Goal: Task Accomplishment & Management: Manage account settings

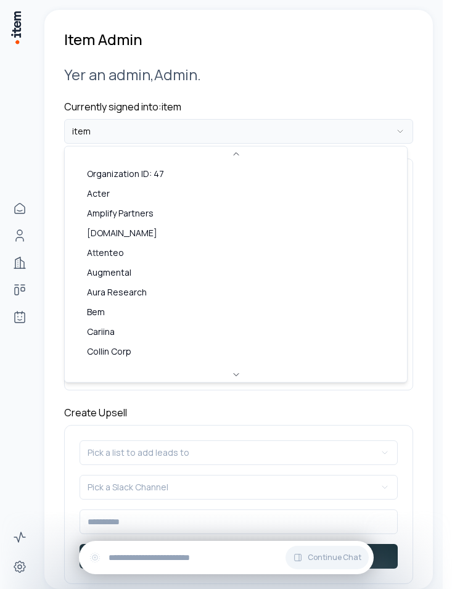
click at [126, 142] on html "**********" at bounding box center [226, 294] width 452 height 589
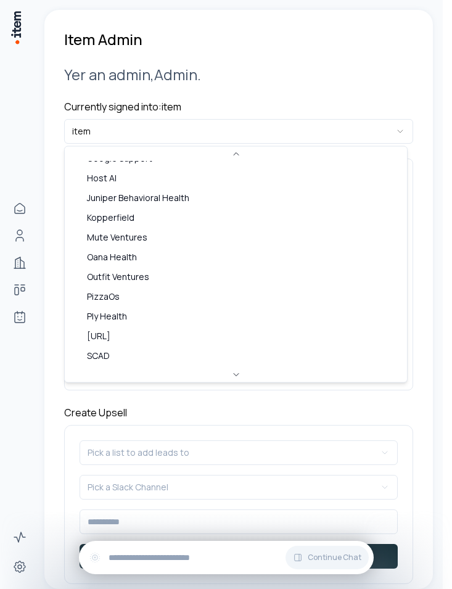
scroll to position [272, 0]
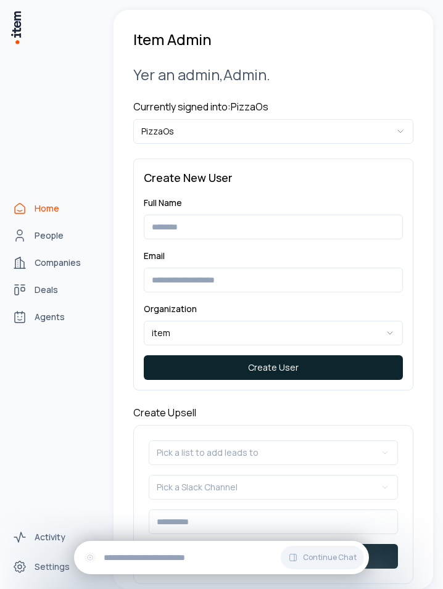
click at [36, 209] on span "Home" at bounding box center [47, 208] width 25 height 12
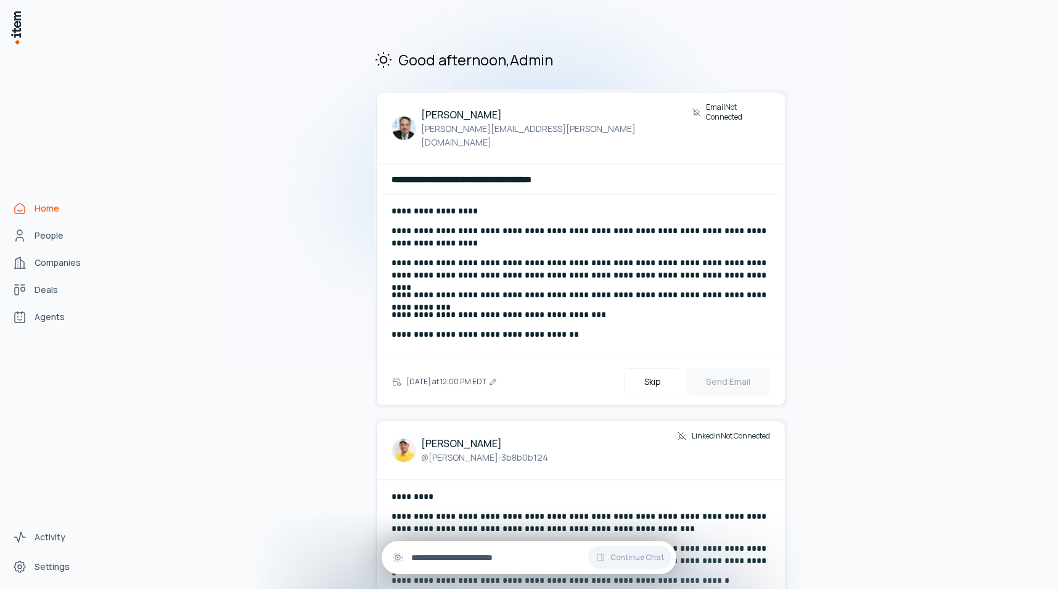
click at [451, 563] on input "text" at bounding box center [538, 558] width 255 height 14
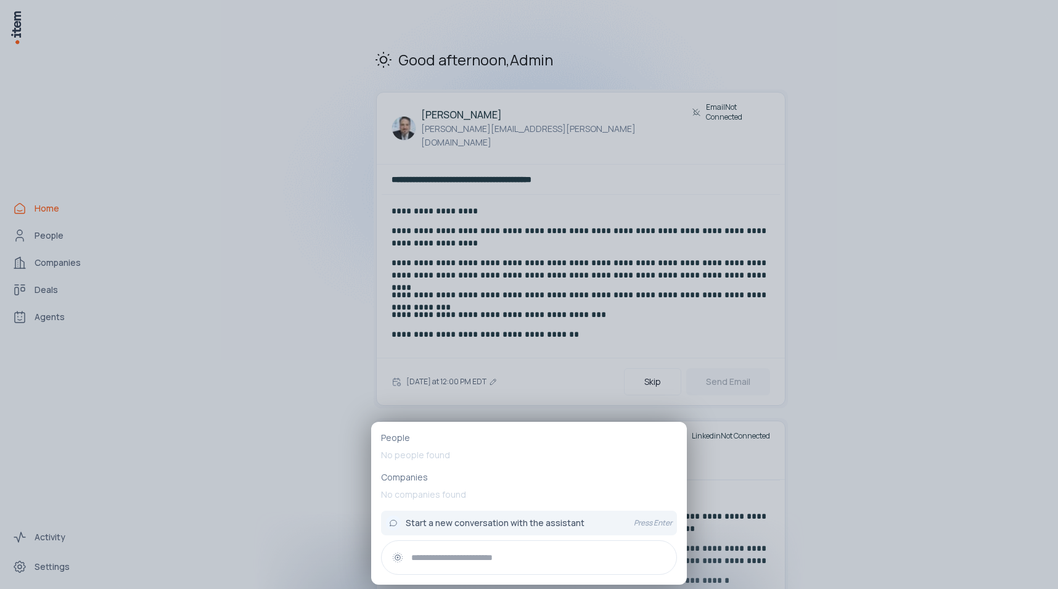
click at [260, 485] on div at bounding box center [529, 294] width 1058 height 589
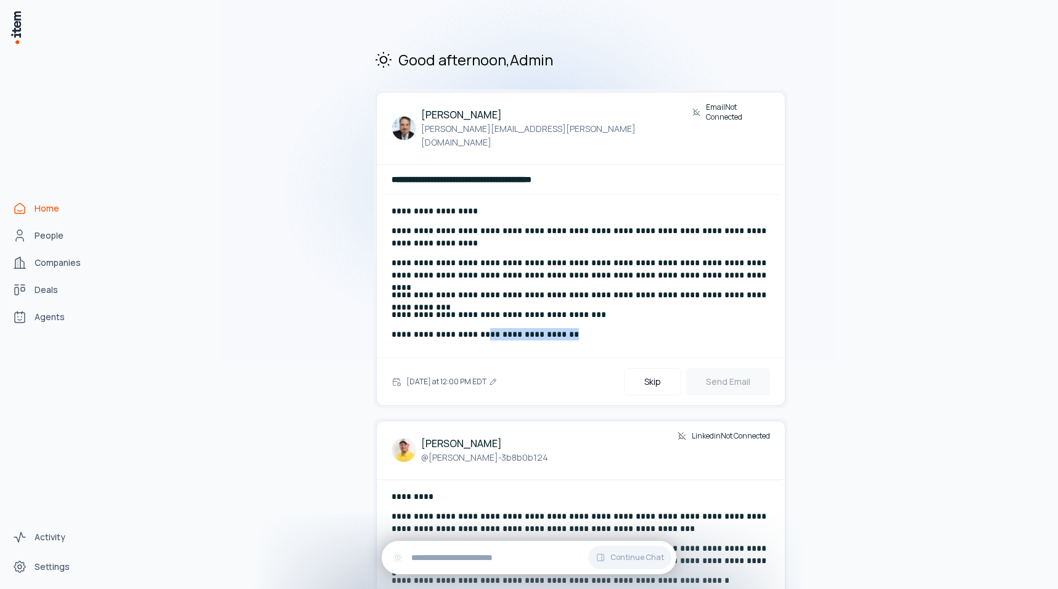
drag, startPoint x: 477, startPoint y: 317, endPoint x: 785, endPoint y: 324, distance: 308.9
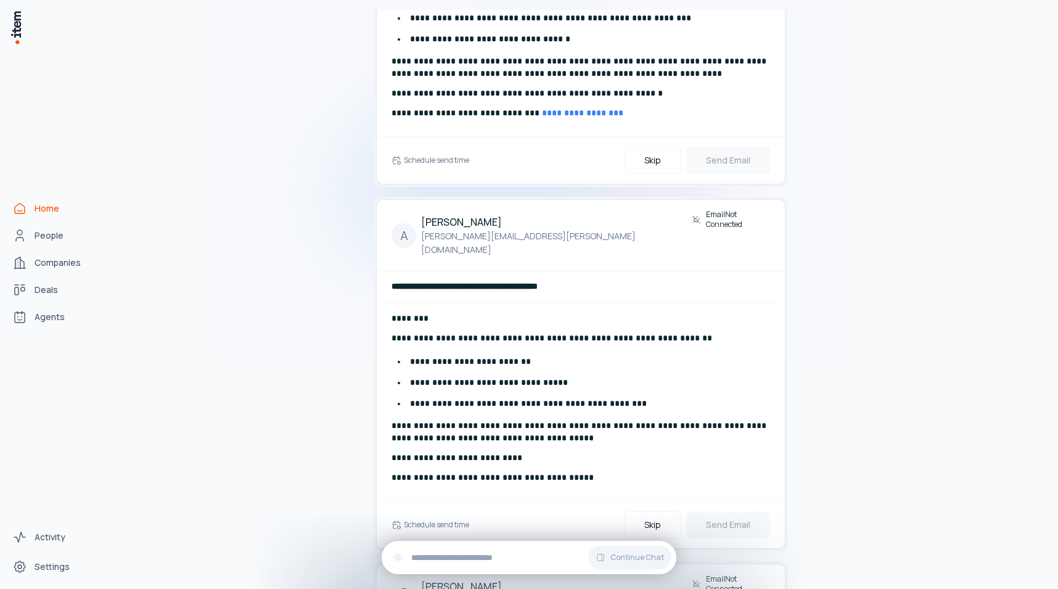
scroll to position [1088, 0]
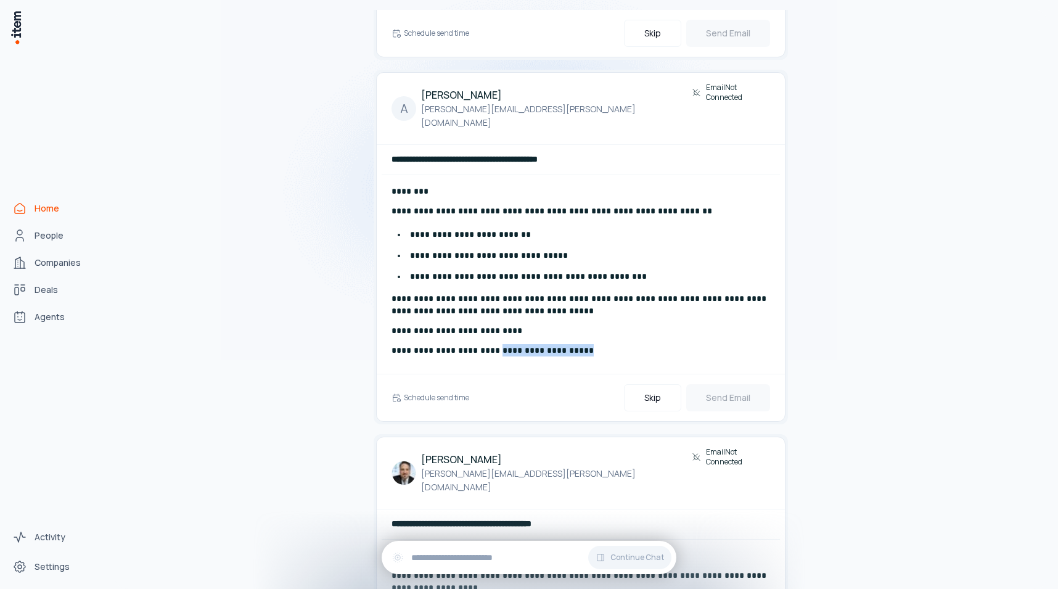
drag, startPoint x: 486, startPoint y: 309, endPoint x: 893, endPoint y: 309, distance: 406.9
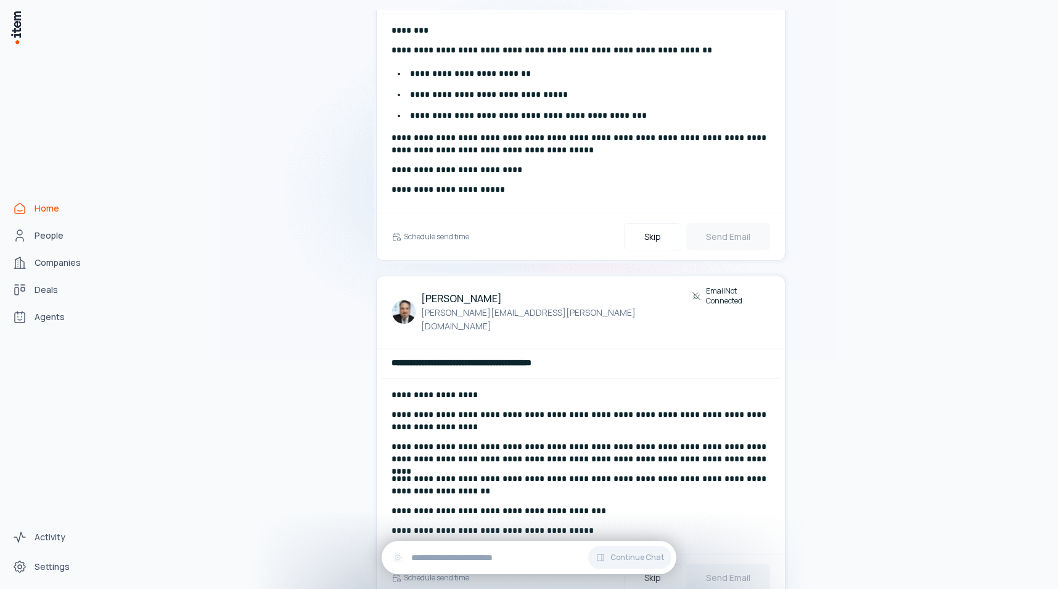
drag, startPoint x: 484, startPoint y: 475, endPoint x: 944, endPoint y: 475, distance: 459.9
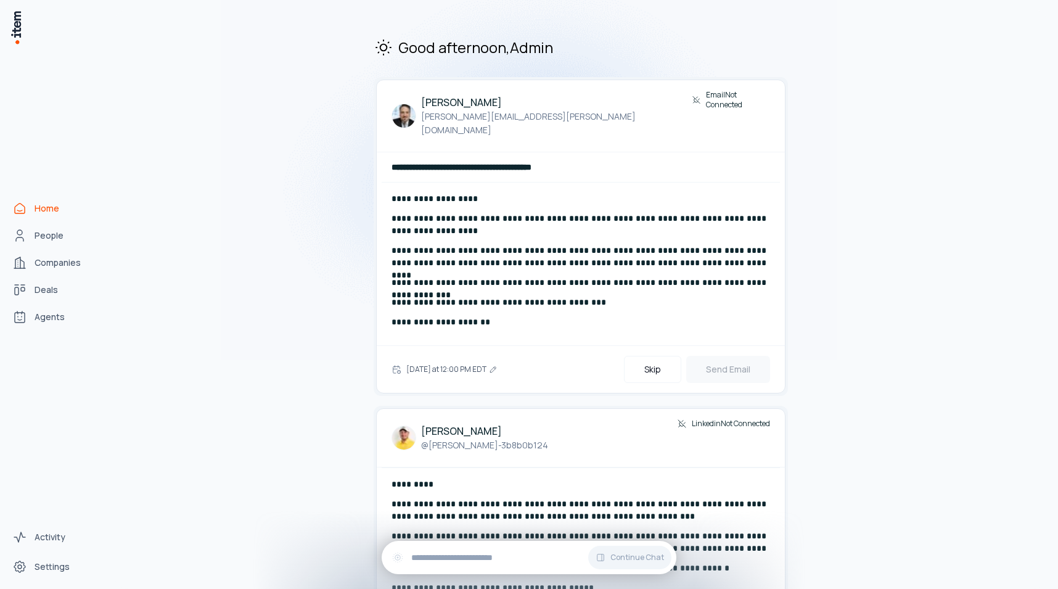
scroll to position [0, 0]
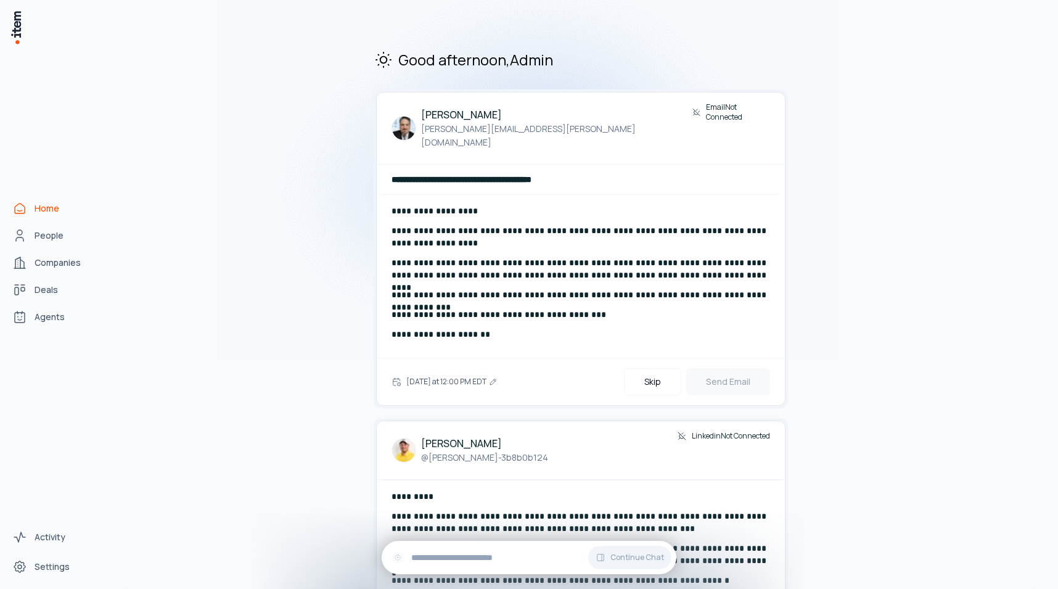
click at [60, 313] on span "Agents" at bounding box center [50, 317] width 30 height 12
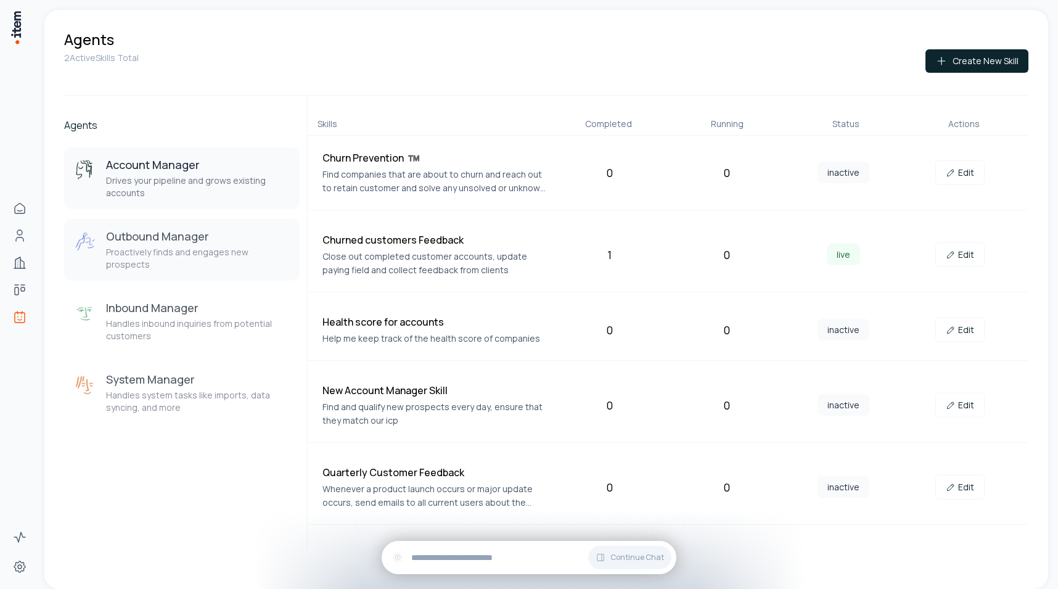
click at [221, 234] on h3 "Outbound Manager" at bounding box center [198, 236] width 184 height 15
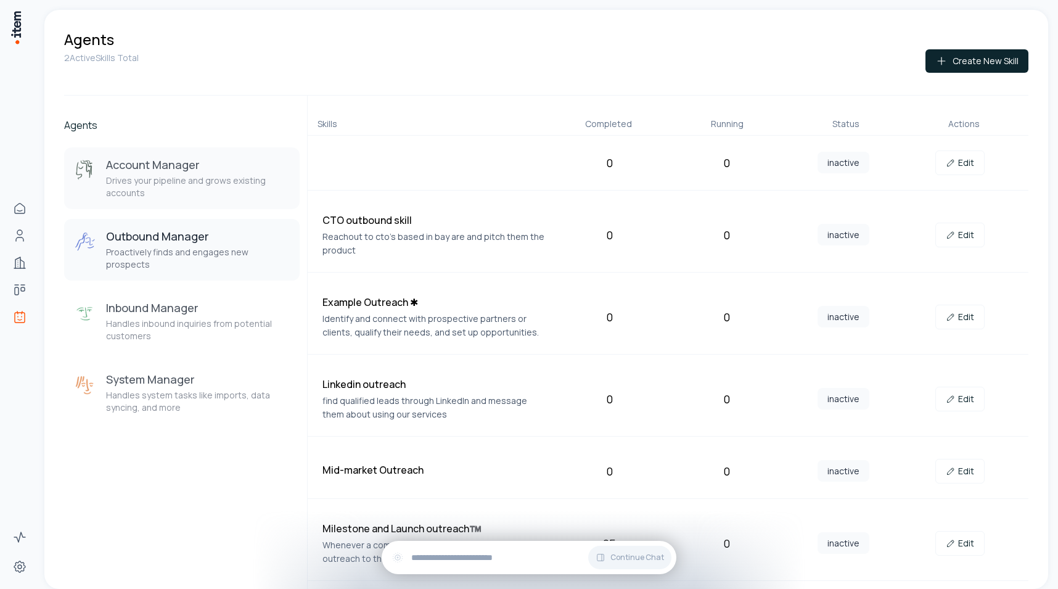
click at [174, 200] on button "Account Manager Drives your pipeline and grows existing accounts" at bounding box center [181, 178] width 235 height 62
click at [176, 168] on h3 "Account Manager" at bounding box center [198, 164] width 184 height 15
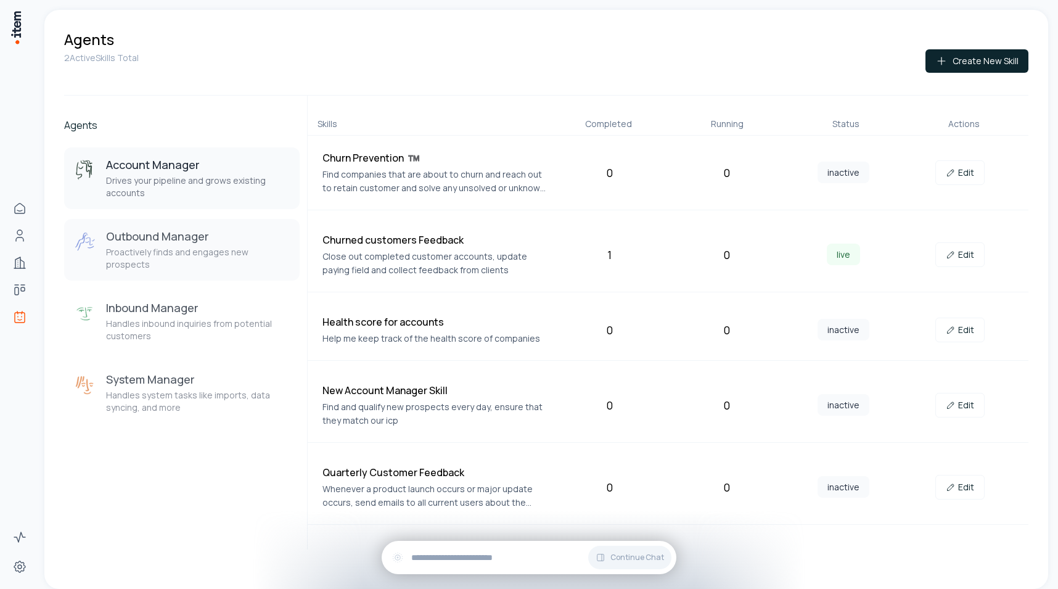
click at [156, 268] on button "Outbound Manager Proactively finds and engages new prospects" at bounding box center [181, 250] width 235 height 62
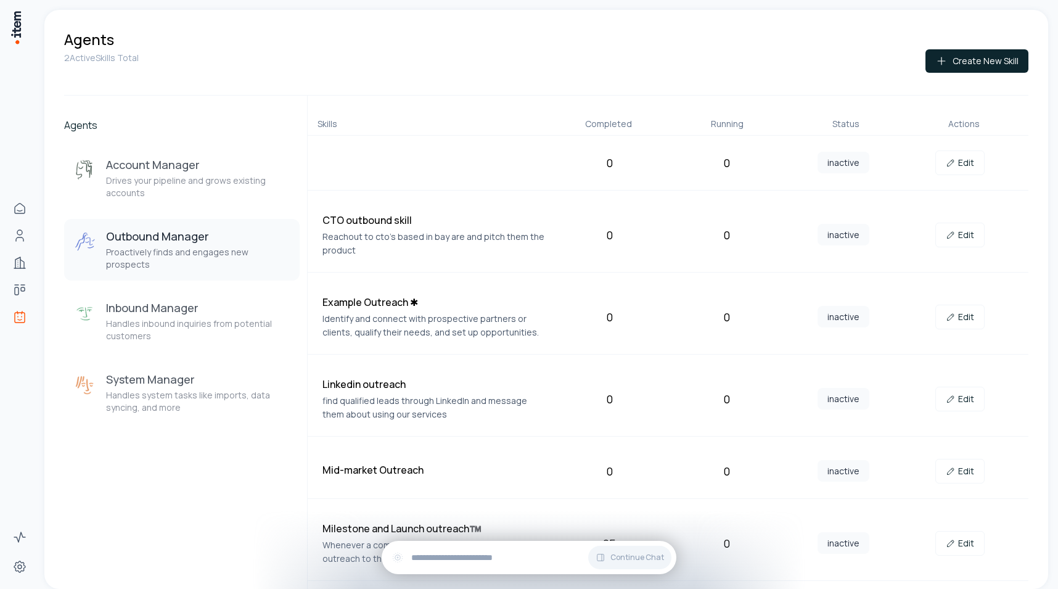
click at [435, 165] on div "0 0 inactive Edit" at bounding box center [668, 163] width 721 height 55
click at [451, 169] on link "Edit" at bounding box center [959, 162] width 49 height 25
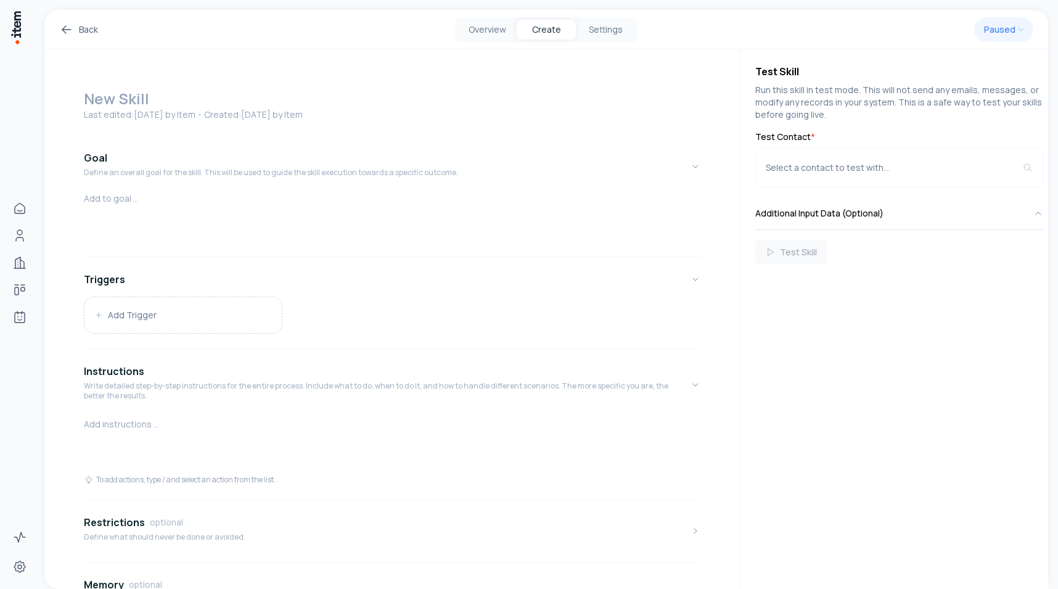
click at [139, 100] on h1 at bounding box center [392, 99] width 616 height 20
click at [451, 36] on button "Settings" at bounding box center [605, 30] width 59 height 20
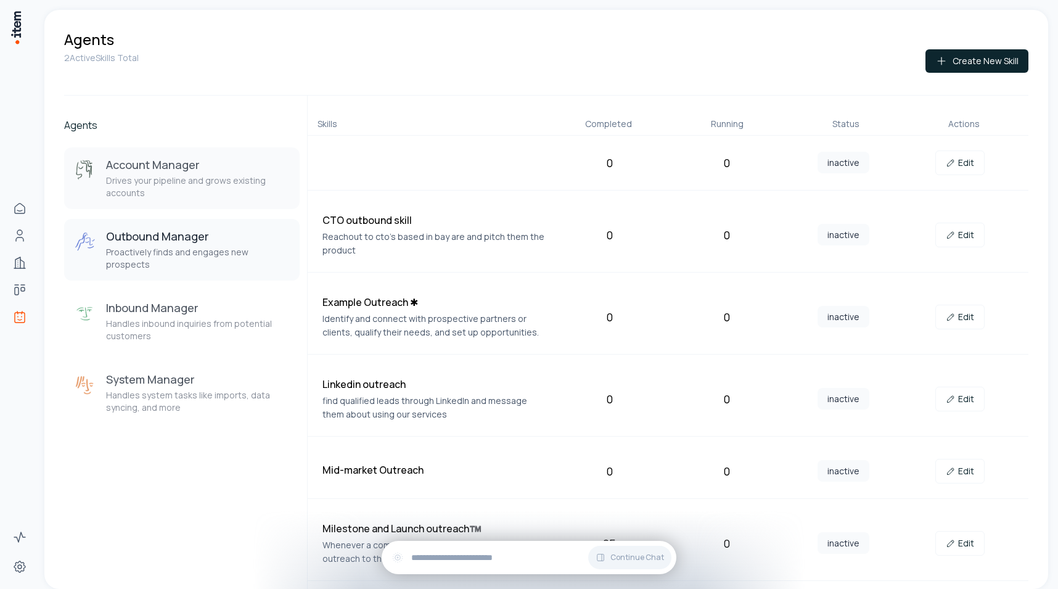
click at [187, 165] on h3 "Account Manager" at bounding box center [198, 164] width 184 height 15
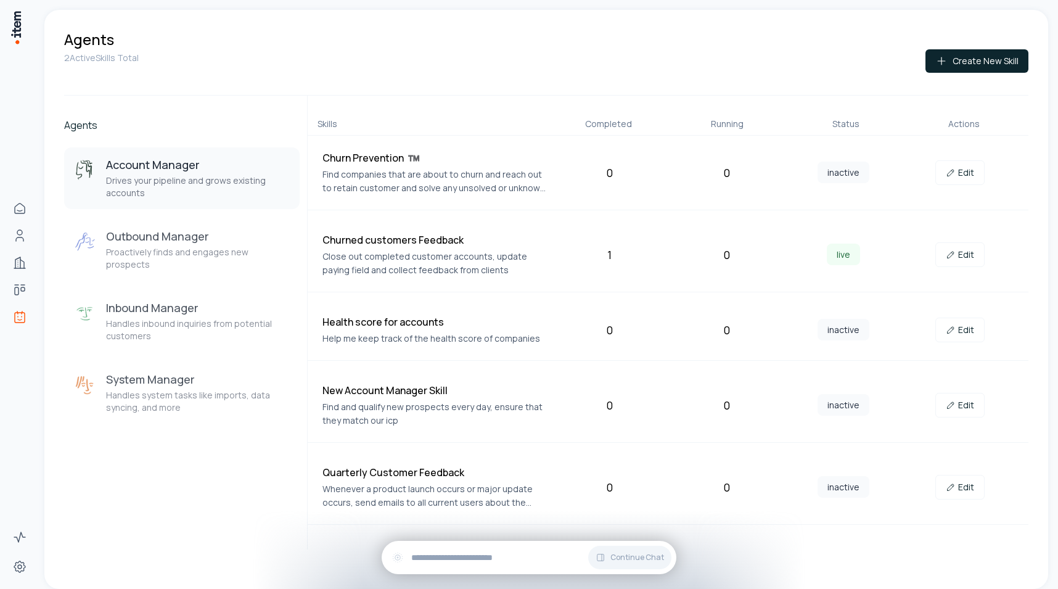
click at [187, 278] on div "Account Manager Drives your pipeline and grows existing accounts Outbound Manag…" at bounding box center [181, 285] width 235 height 276
click at [181, 248] on p "Proactively finds and engages new prospects" at bounding box center [198, 258] width 184 height 25
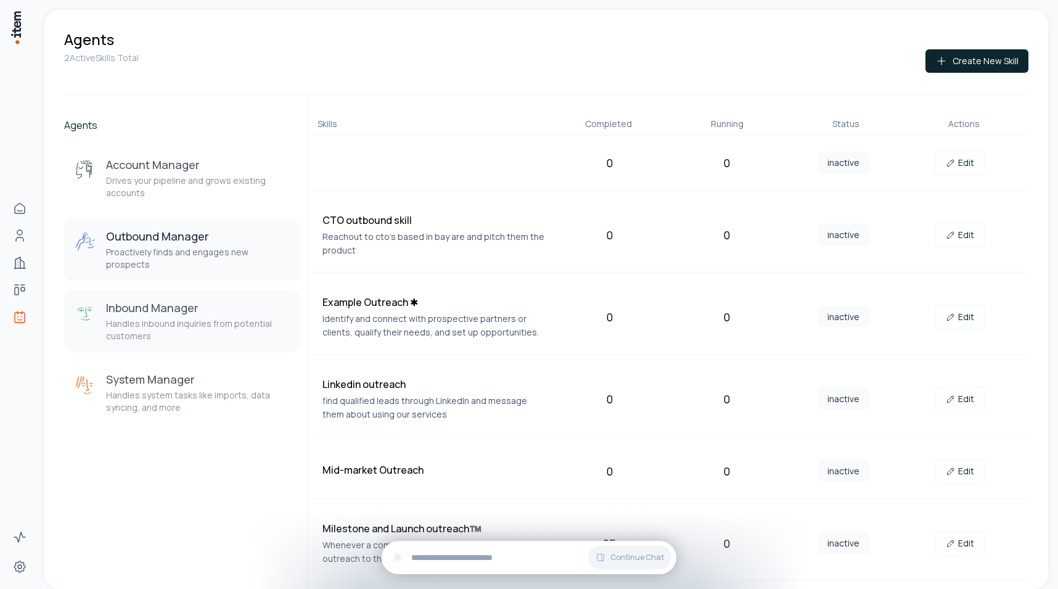
click at [191, 317] on p "Handles inbound inquiries from potential customers" at bounding box center [198, 329] width 184 height 25
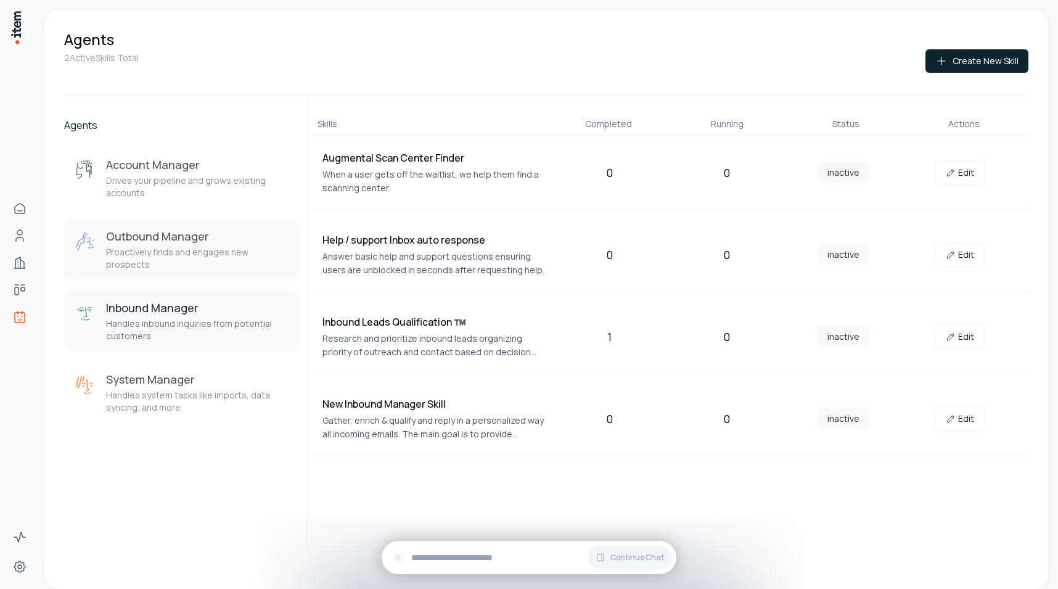
click at [178, 249] on p "Proactively finds and engages new prospects" at bounding box center [198, 258] width 184 height 25
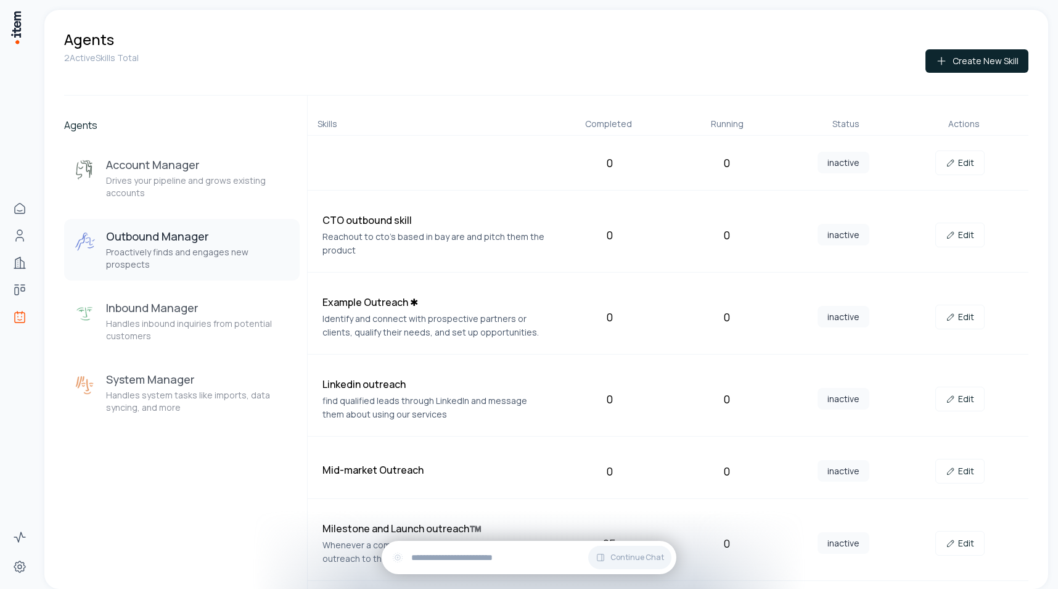
click at [367, 126] on div "Skills" at bounding box center [430, 124] width 227 height 12
drag, startPoint x: 328, startPoint y: 326, endPoint x: 449, endPoint y: 326, distance: 120.8
click at [449, 326] on p "Identify and connect with prospective partners or clients, qualify their needs,…" at bounding box center [434, 325] width 224 height 27
click at [957, 165] on link "Edit" at bounding box center [959, 162] width 49 height 25
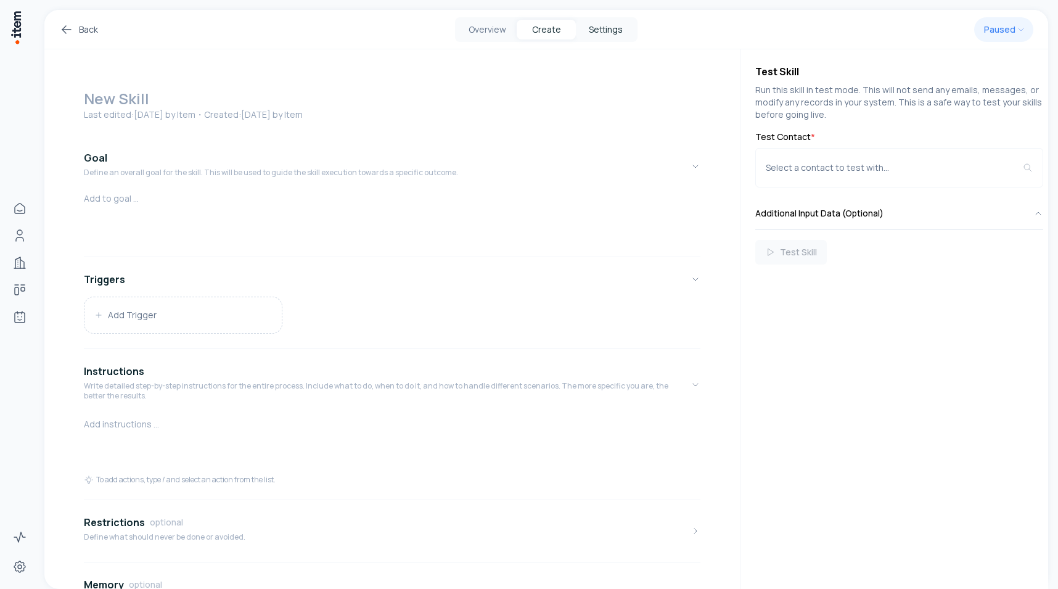
click at [629, 35] on button "Settings" at bounding box center [605, 30] width 59 height 20
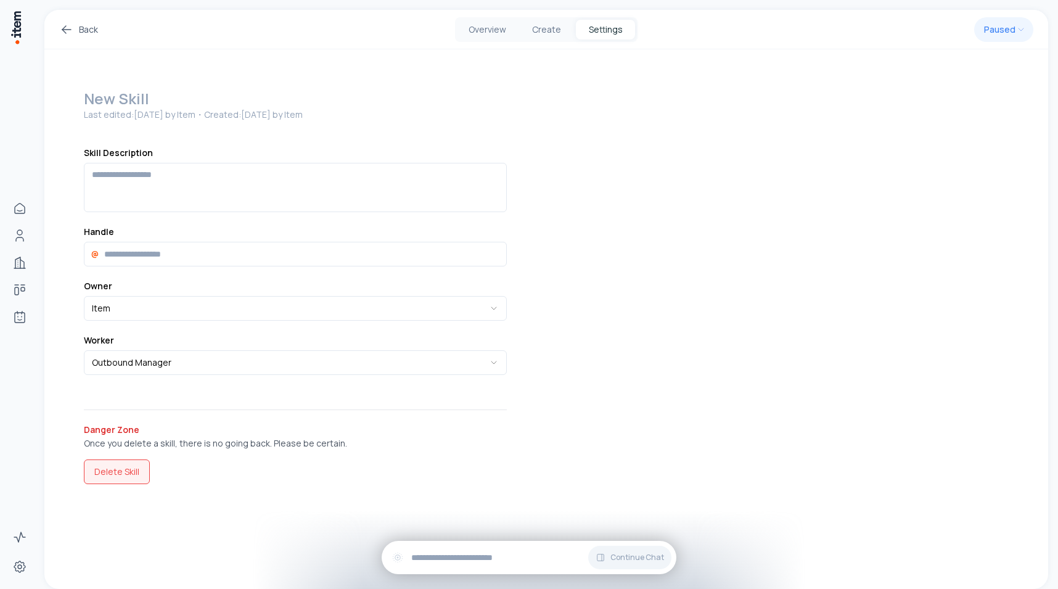
click at [112, 465] on button "Delete Skill" at bounding box center [117, 471] width 66 height 25
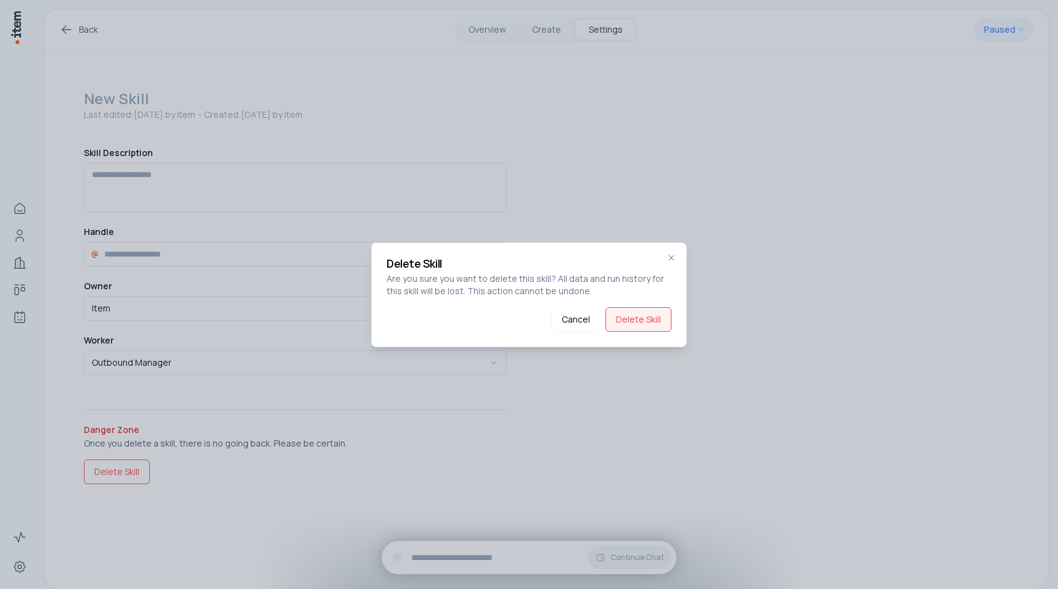
click at [647, 319] on button "Delete Skill" at bounding box center [638, 319] width 66 height 25
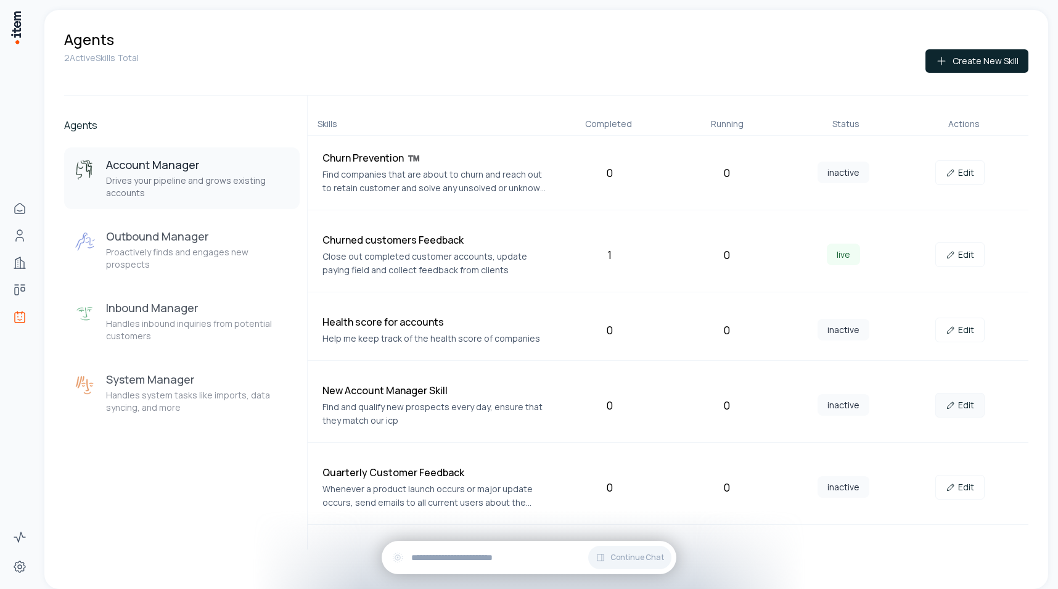
click at [963, 406] on link "Edit" at bounding box center [959, 405] width 49 height 25
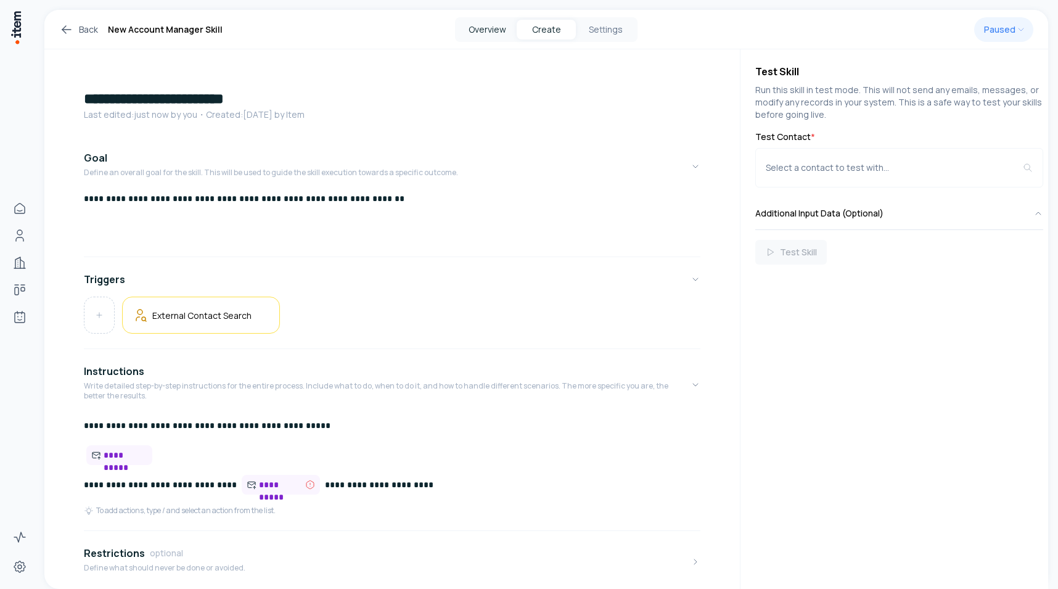
click at [472, 30] on button "Overview" at bounding box center [486, 30] width 59 height 20
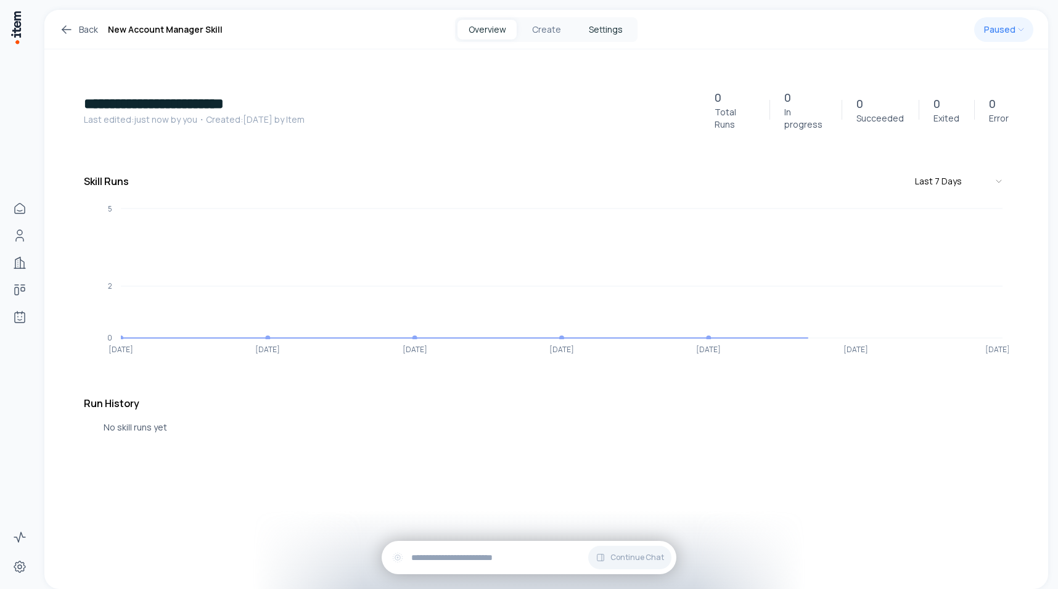
click at [608, 31] on button "Settings" at bounding box center [605, 30] width 59 height 20
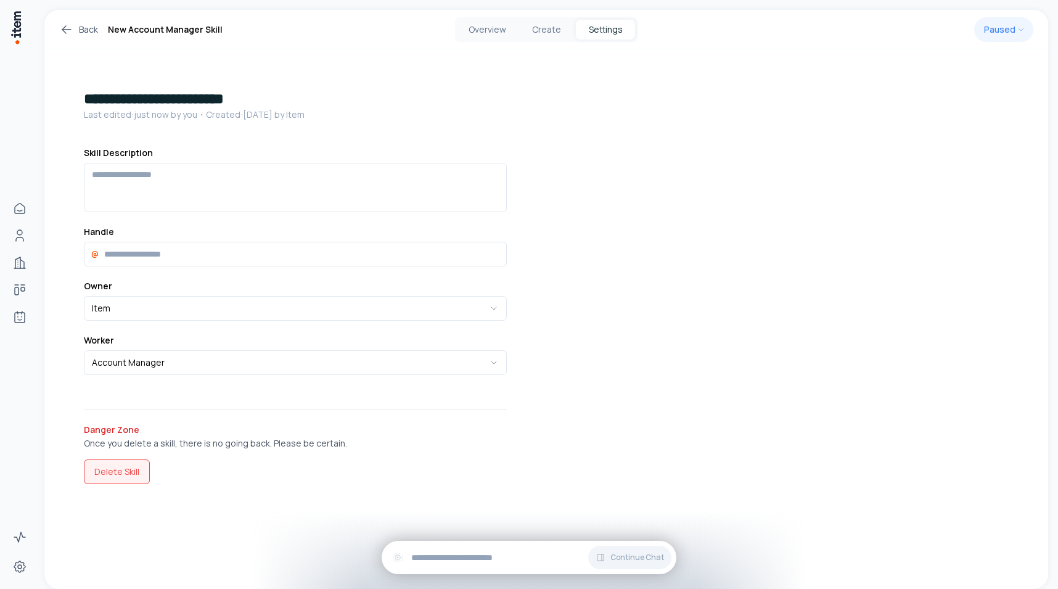
click at [144, 459] on button "Delete Skill" at bounding box center [117, 471] width 66 height 25
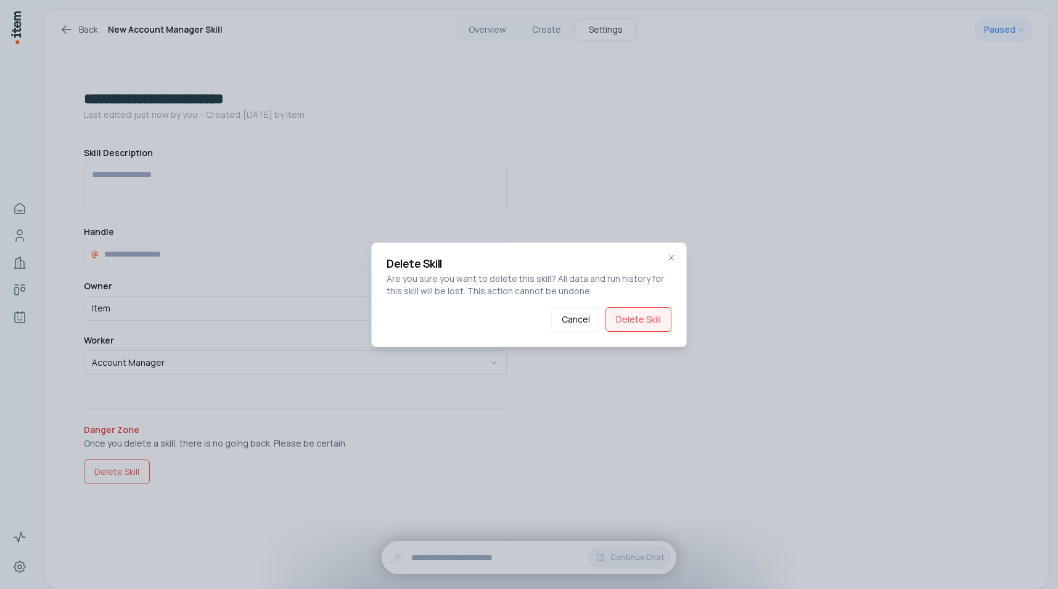
click at [657, 314] on button "Delete Skill" at bounding box center [638, 319] width 66 height 25
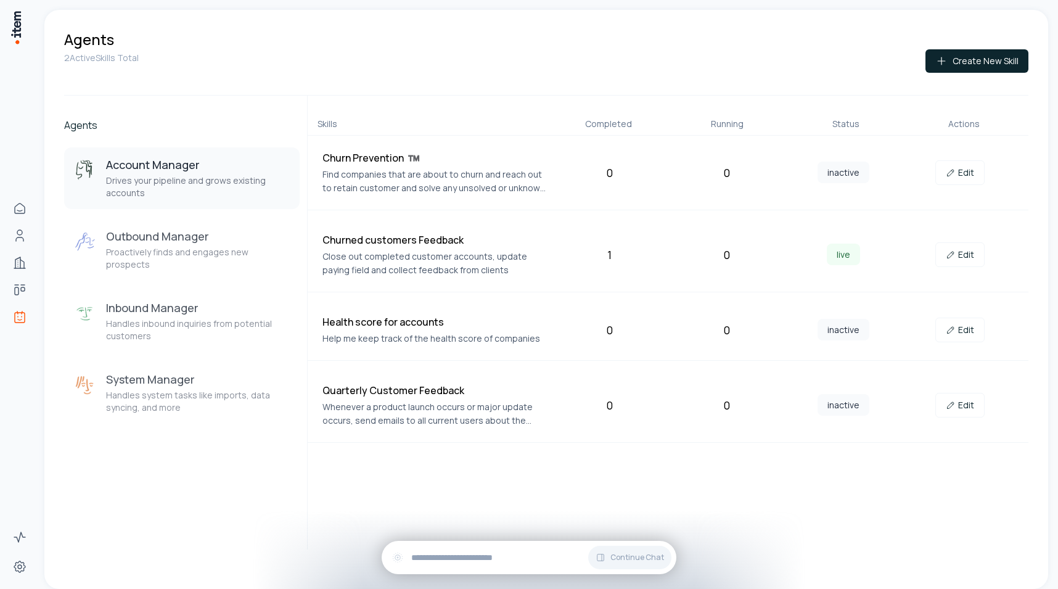
click at [171, 182] on p "Drives your pipeline and grows existing accounts" at bounding box center [198, 186] width 184 height 25
click at [208, 253] on p "Proactively finds and engages new prospects" at bounding box center [198, 258] width 184 height 25
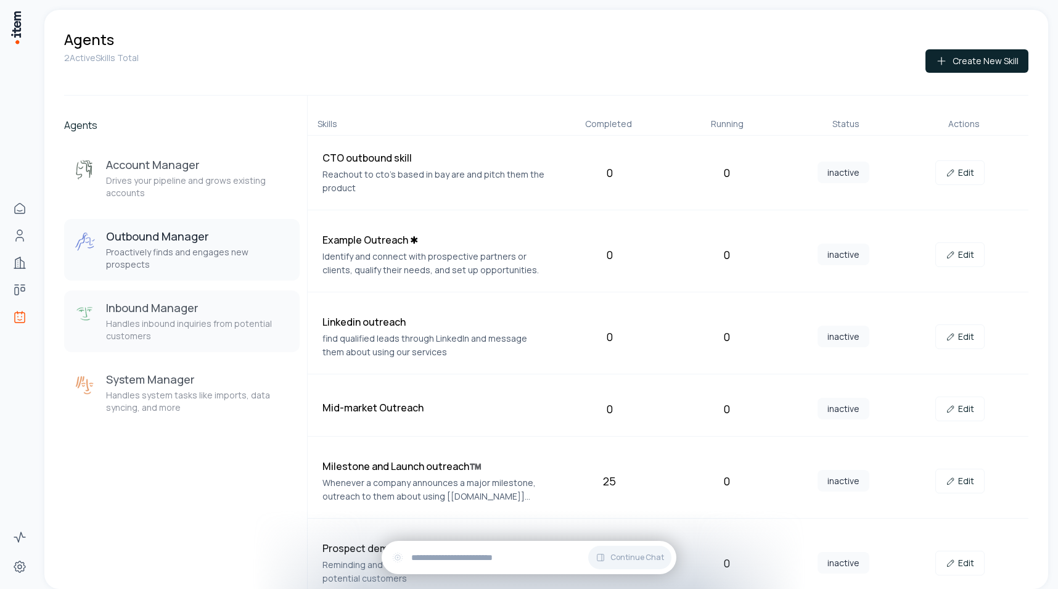
click at [176, 304] on div "Inbound Manager Handles inbound inquiries from potential customers" at bounding box center [198, 321] width 184 height 42
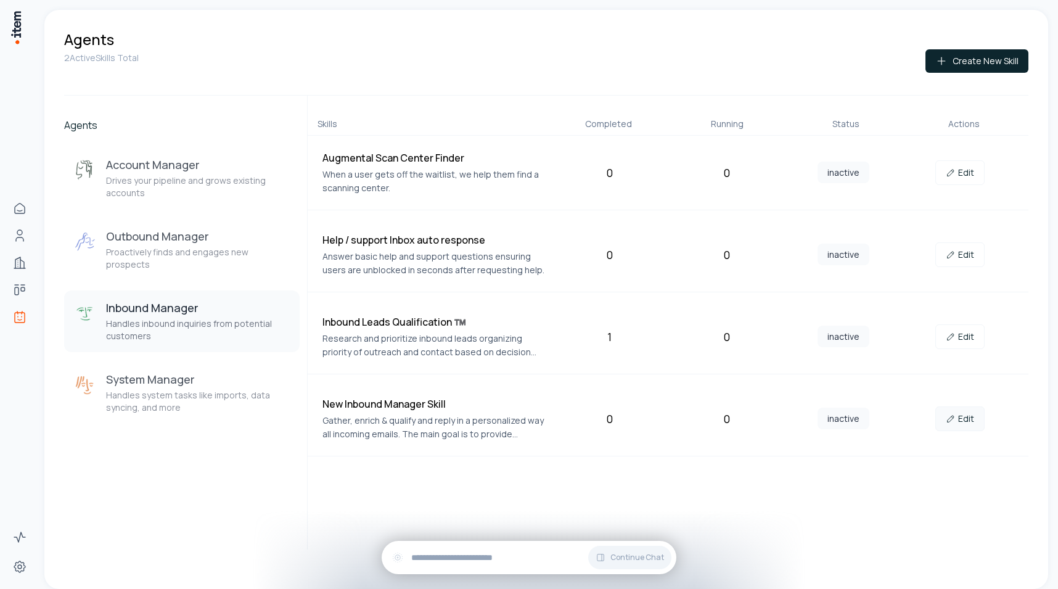
click at [963, 427] on link "Edit" at bounding box center [959, 418] width 49 height 25
click at [242, 372] on h3 "System Manager" at bounding box center [198, 379] width 184 height 15
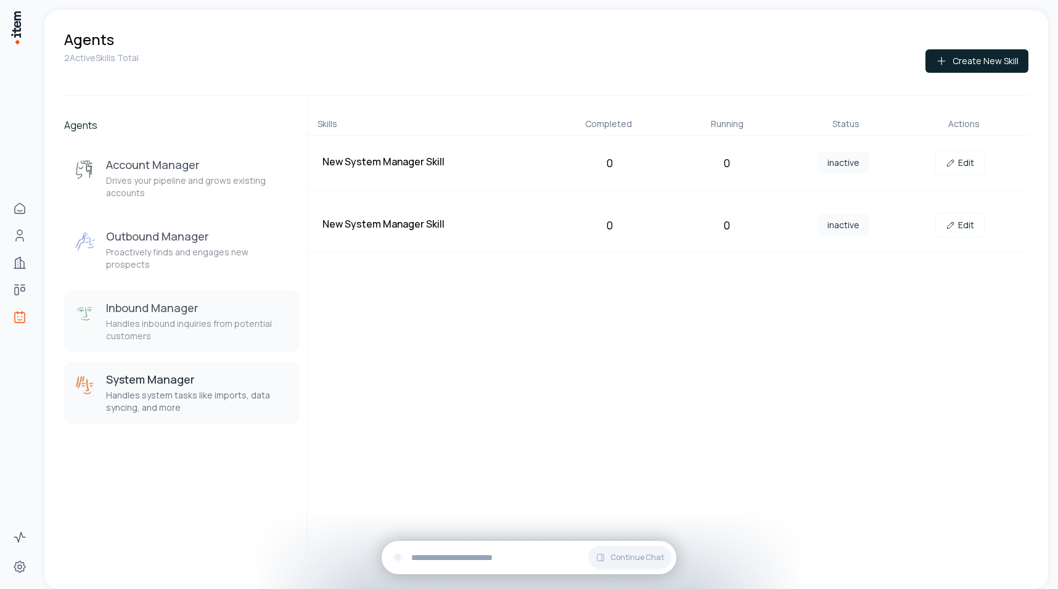
click at [218, 329] on p "Handles inbound inquiries from potential customers" at bounding box center [198, 329] width 184 height 25
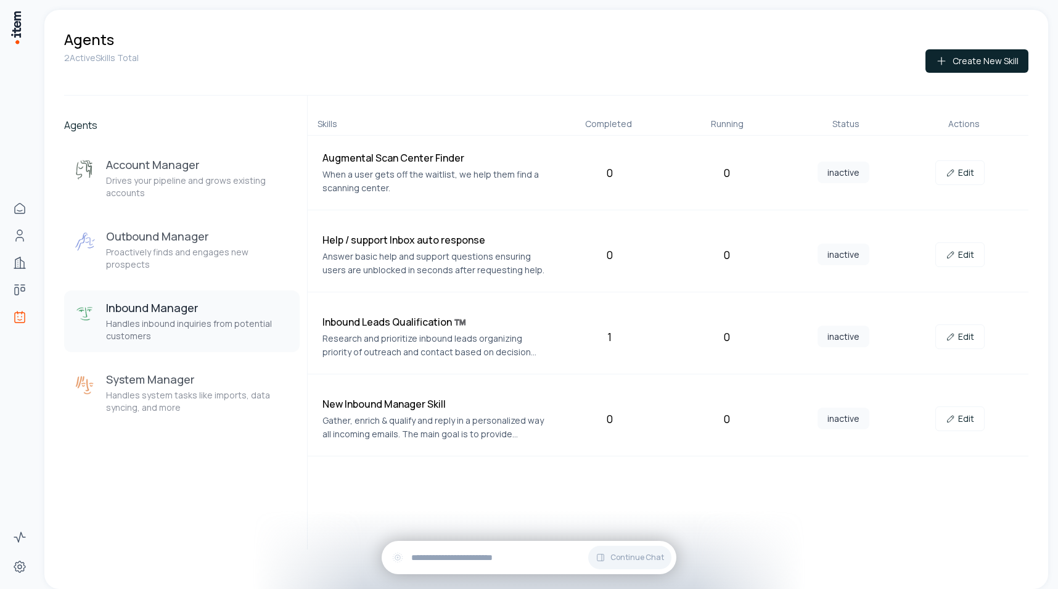
click at [203, 420] on div "Agents Account Manager Drives your pipeline and grows existing accounts Outboun…" at bounding box center [181, 323] width 235 height 454
click at [201, 393] on p "Handles system tasks like imports, data syncing, and more" at bounding box center [198, 401] width 184 height 25
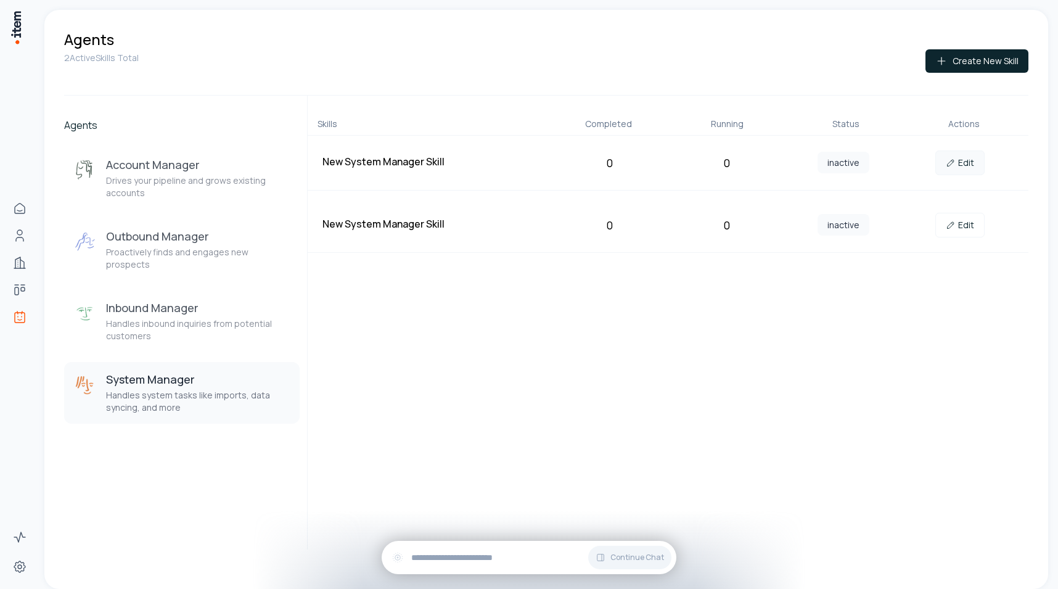
click at [961, 171] on link "Edit" at bounding box center [959, 162] width 49 height 25
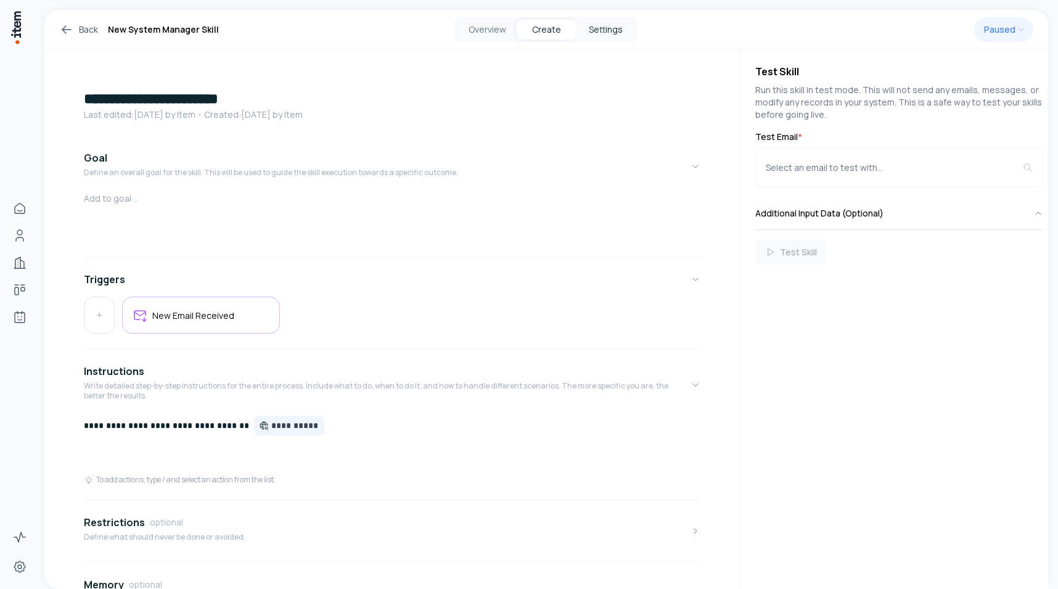
click at [602, 26] on button "Settings" at bounding box center [605, 30] width 59 height 20
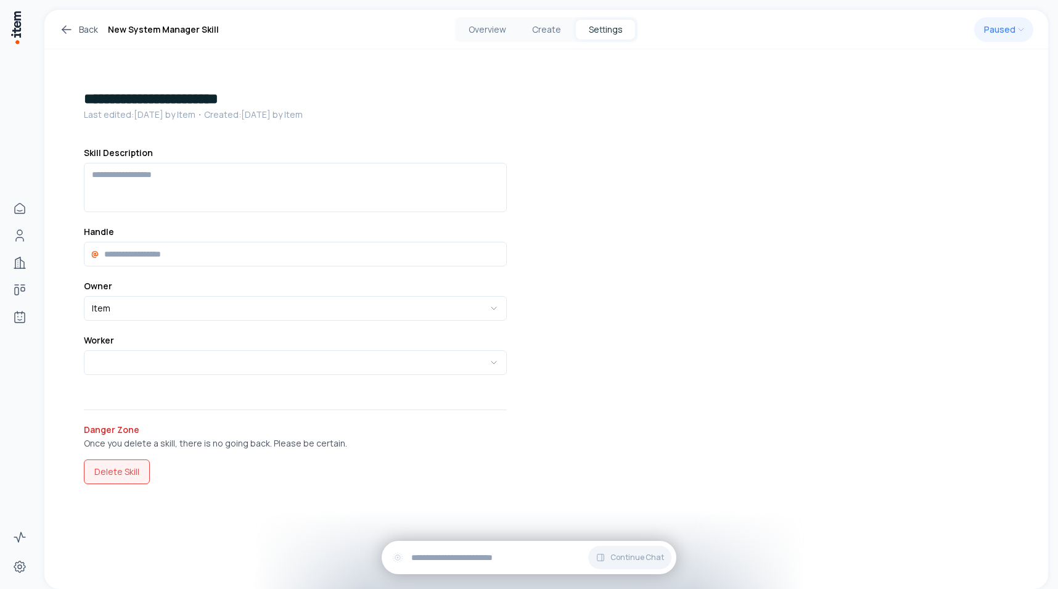
click at [133, 467] on button "Delete Skill" at bounding box center [117, 471] width 66 height 25
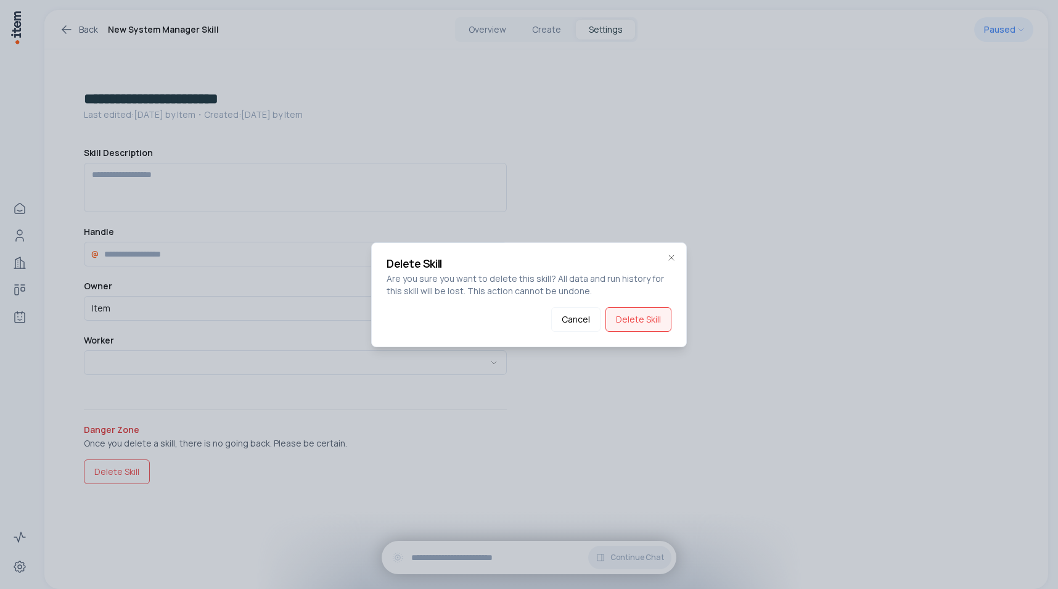
click at [662, 314] on button "Delete Skill" at bounding box center [638, 319] width 66 height 25
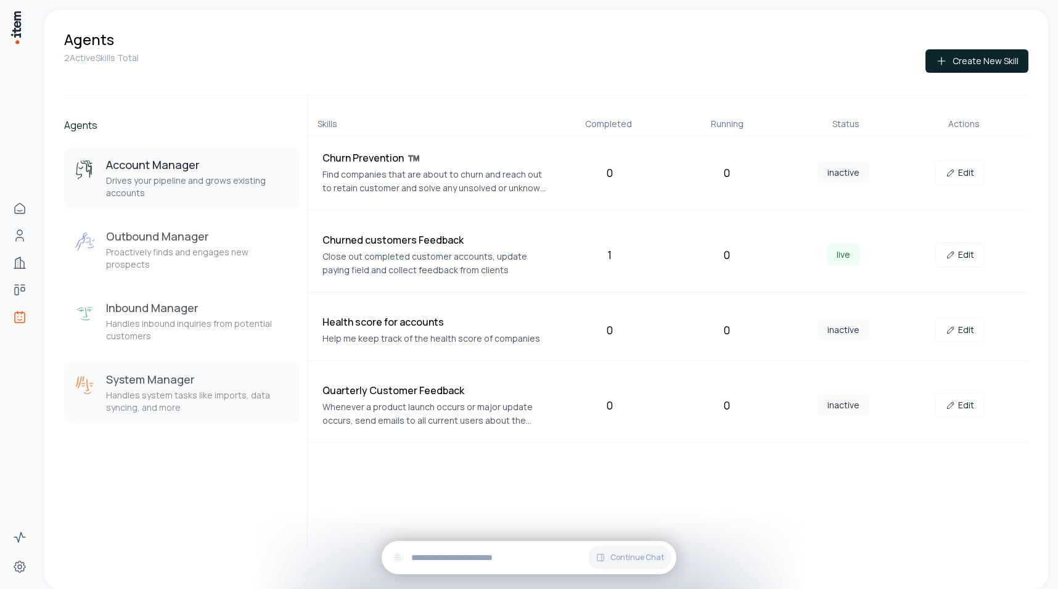
click at [239, 389] on p "Handles system tasks like imports, data syncing, and more" at bounding box center [198, 401] width 184 height 25
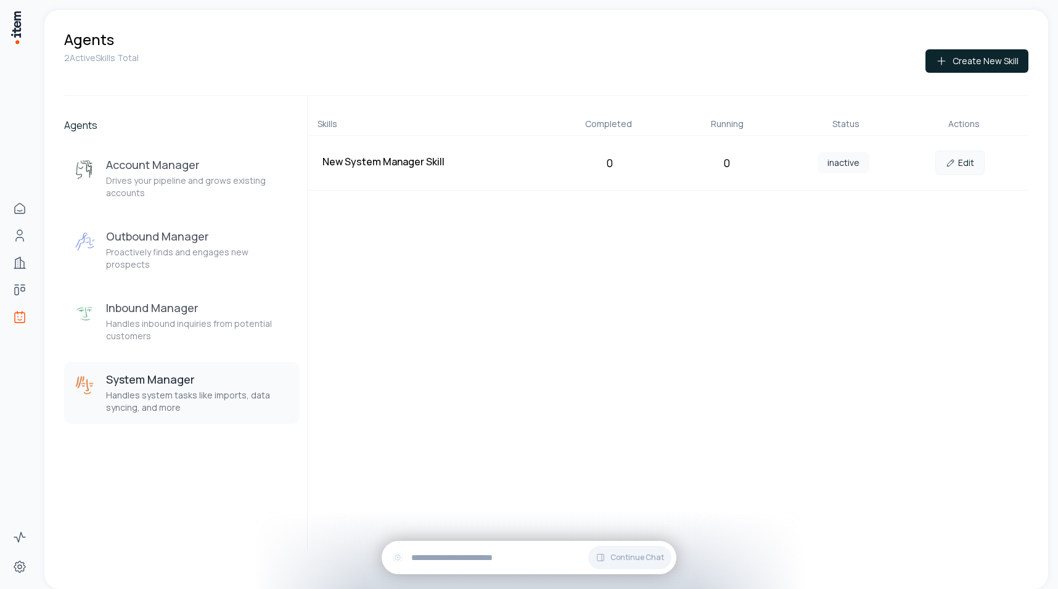
click at [959, 163] on link "Edit" at bounding box center [959, 162] width 49 height 25
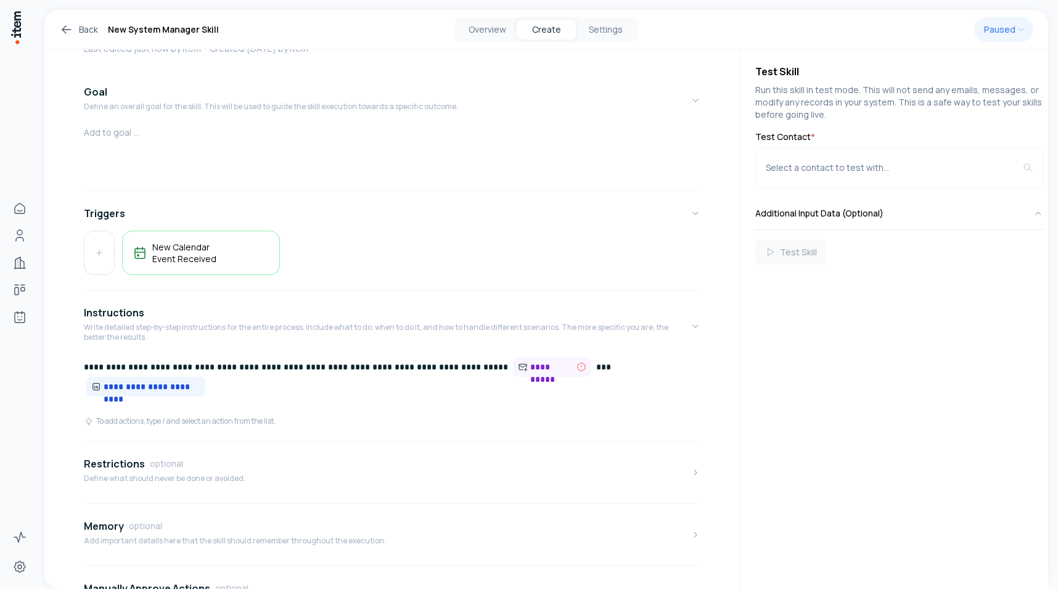
scroll to position [234, 0]
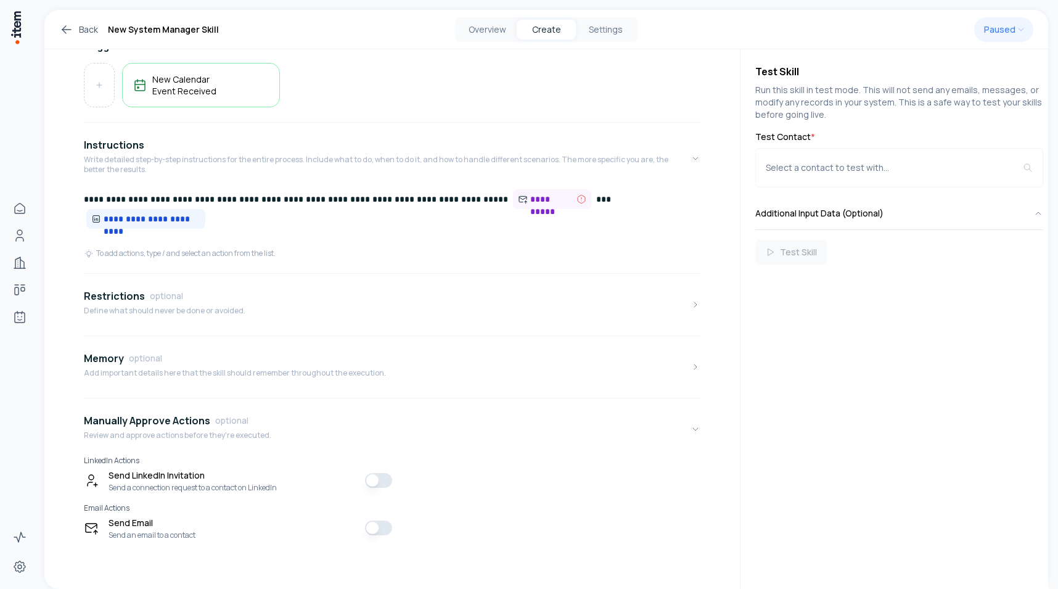
click at [617, 45] on div "Back New System Manager Skill Overview Create Settings Paused" at bounding box center [546, 29] width 1004 height 39
click at [612, 39] on div "Overview Create Settings" at bounding box center [546, 29] width 182 height 25
click at [607, 20] on button "Settings" at bounding box center [605, 30] width 59 height 20
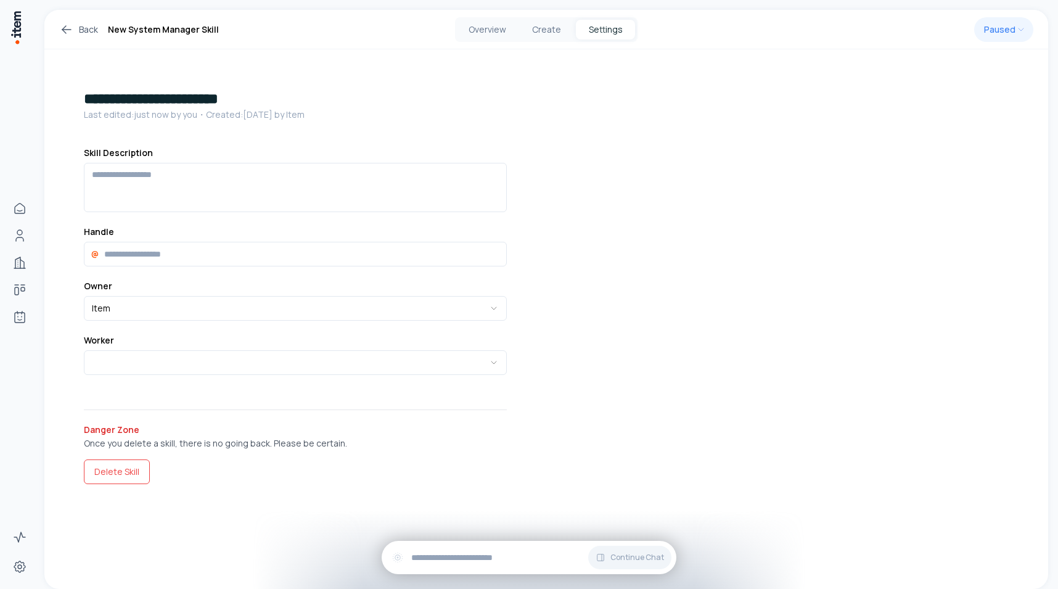
click at [113, 485] on div "**********" at bounding box center [295, 286] width 502 height 474
click at [116, 478] on button "Delete Skill" at bounding box center [117, 471] width 66 height 25
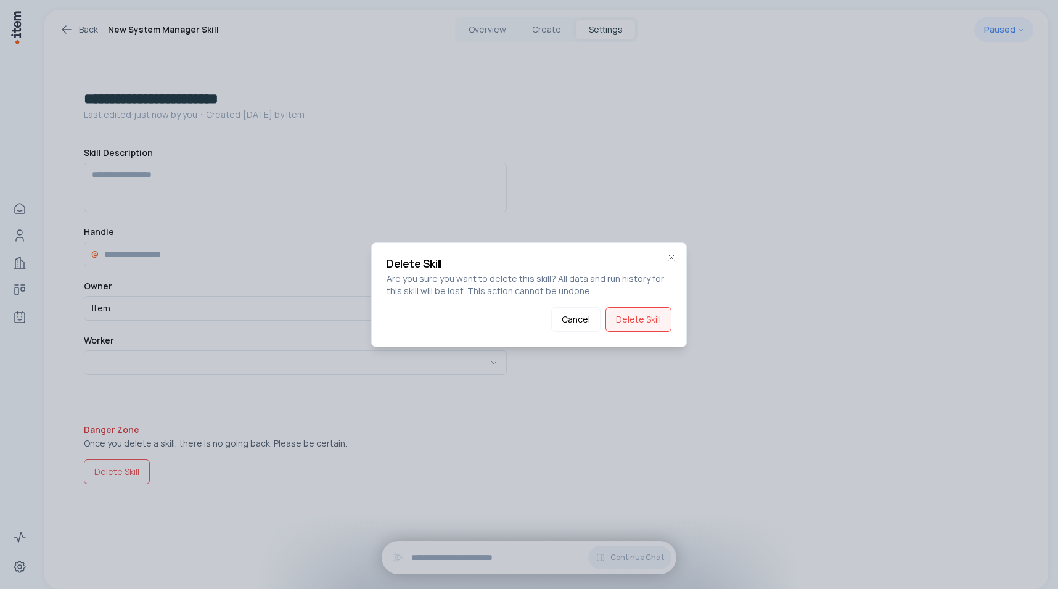
click at [645, 310] on button "Delete Skill" at bounding box center [638, 319] width 66 height 25
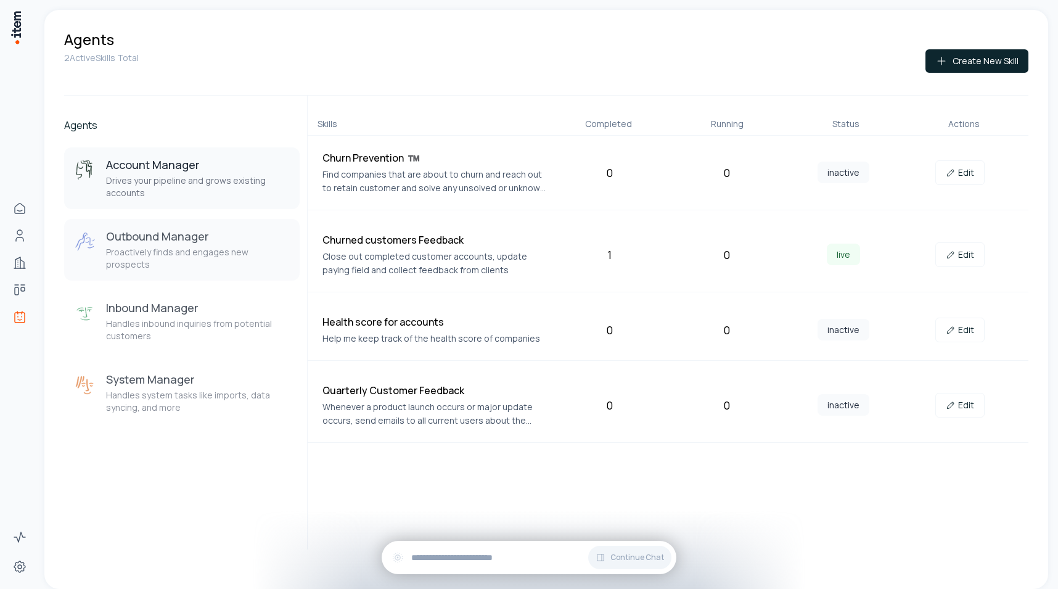
click at [214, 250] on p "Proactively finds and engages new prospects" at bounding box center [198, 258] width 184 height 25
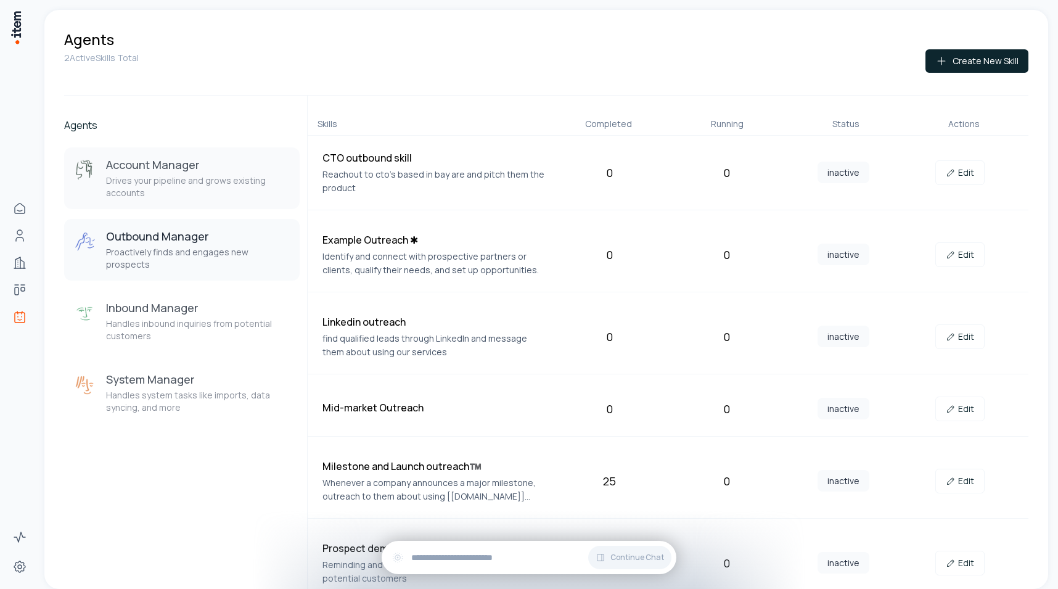
click at [181, 184] on p "Drives your pipeline and grows existing accounts" at bounding box center [198, 186] width 184 height 25
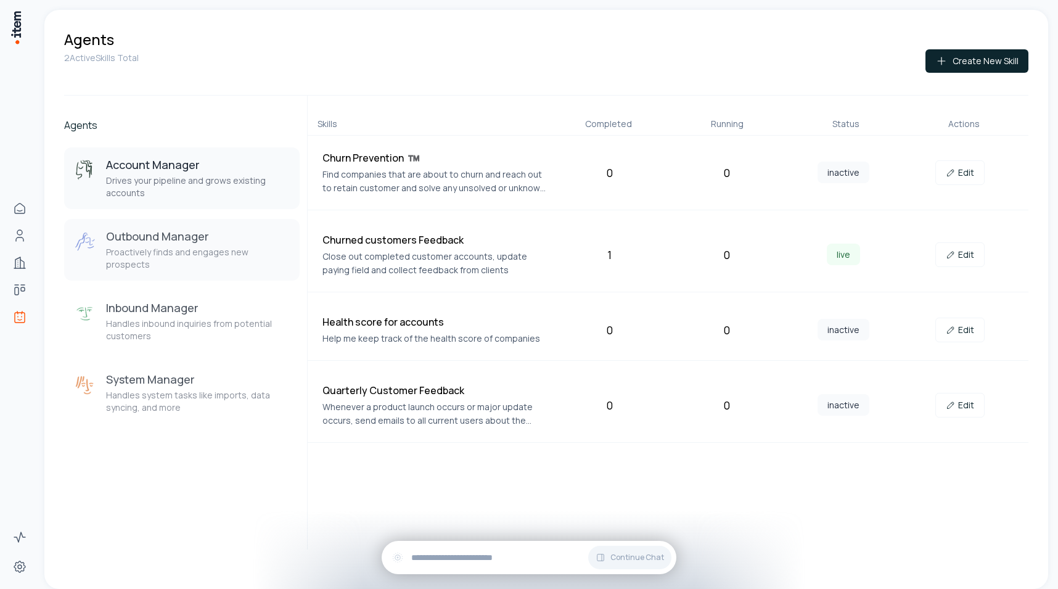
click at [195, 239] on h3 "Outbound Manager" at bounding box center [198, 236] width 184 height 15
